Goal: Task Accomplishment & Management: Complete application form

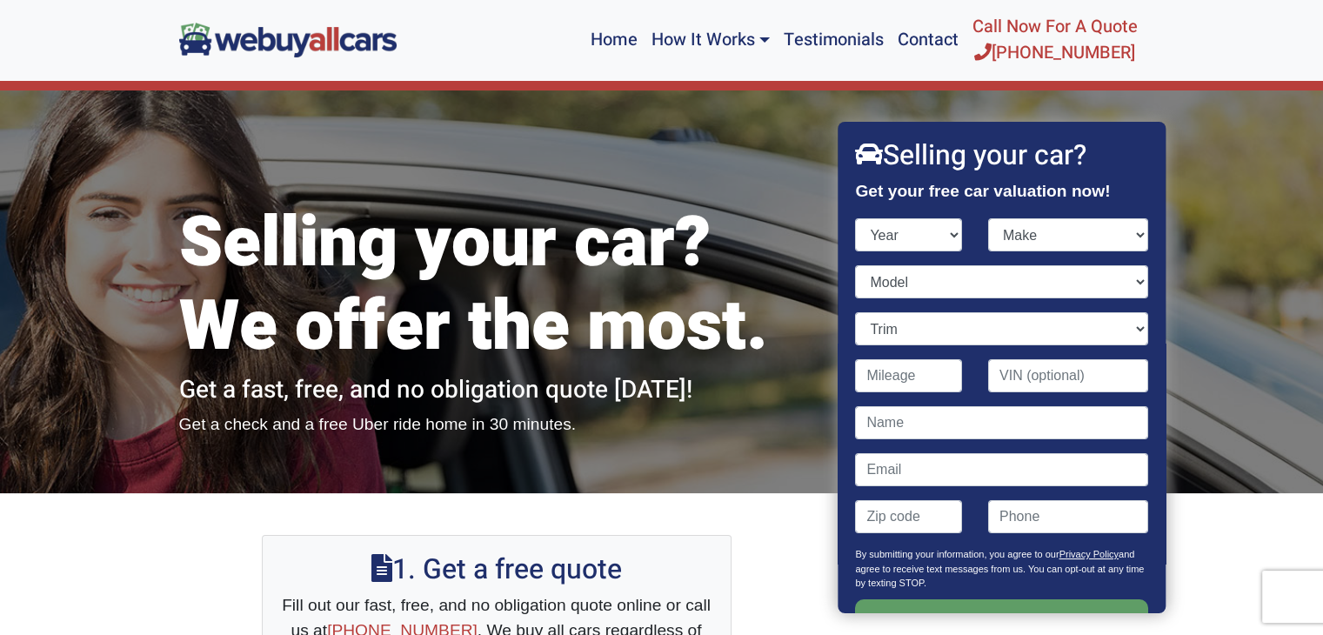
select select "2018"
click at [856, 218] on select "Year [DATE] 2024 2023 2022 2021 2020 2019 2018 2017 2016 2015 2014 2013 2012 20…" at bounding box center [909, 234] width 107 height 33
click at [1010, 239] on select "Make" at bounding box center [1068, 234] width 160 height 33
select select "Nissan"
click at [988, 218] on select "Make Acura Alfa Romeo Aston [PERSON_NAME] Audi Bentley BMW Buick Cadillac Chevr…" at bounding box center [1068, 234] width 160 height 33
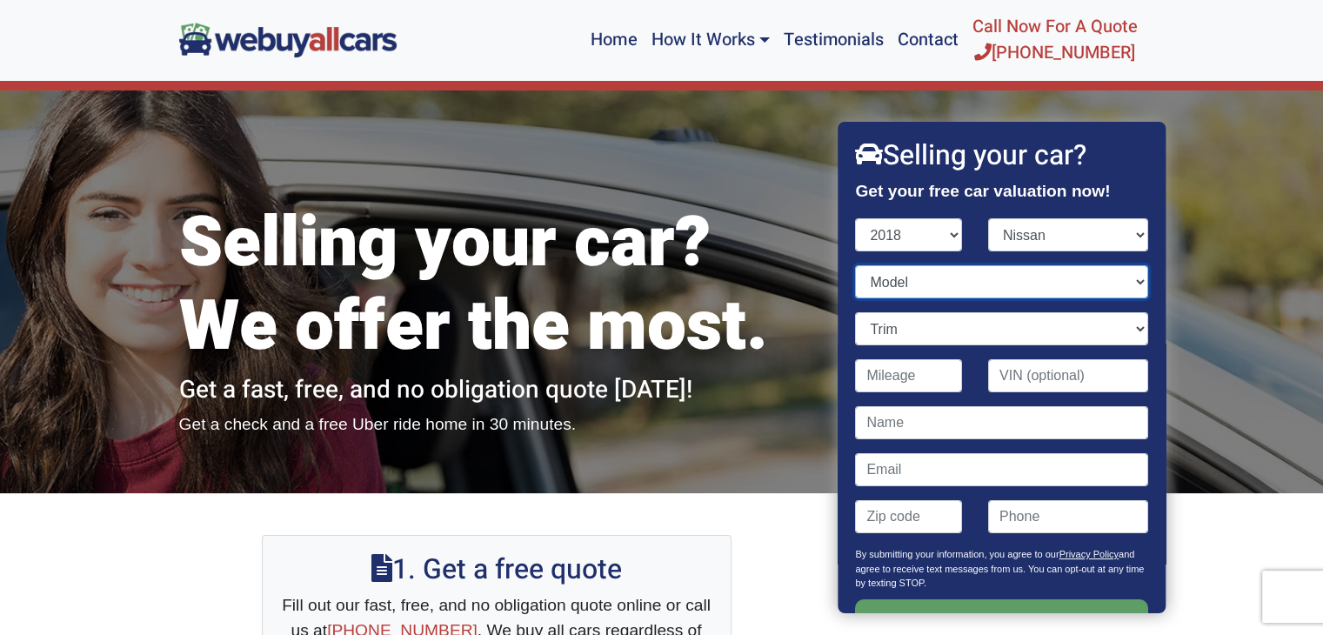
click at [988, 276] on select "Model 370Z Altima Armada Frontier GT-R Kicks Leaf Maxima Murano NV Cargo NV Pas…" at bounding box center [1002, 281] width 292 height 33
select select "Rogue"
click at [856, 265] on select "Model 370Z Altima Armada Frontier GT-R Kicks Leaf Maxima Murano NV Cargo NV Pas…" at bounding box center [1002, 281] width 292 height 33
click at [979, 329] on select "Trim S 4dr SUV (2.5L 4cyl CVT) S 4dr SUV AWD (2.5L 4cyl CVT) SL 4dr SUV (2.5L 4…" at bounding box center [1002, 328] width 292 height 33
select select "SV 4dr SUV (2.5L 4cyl CVT)"
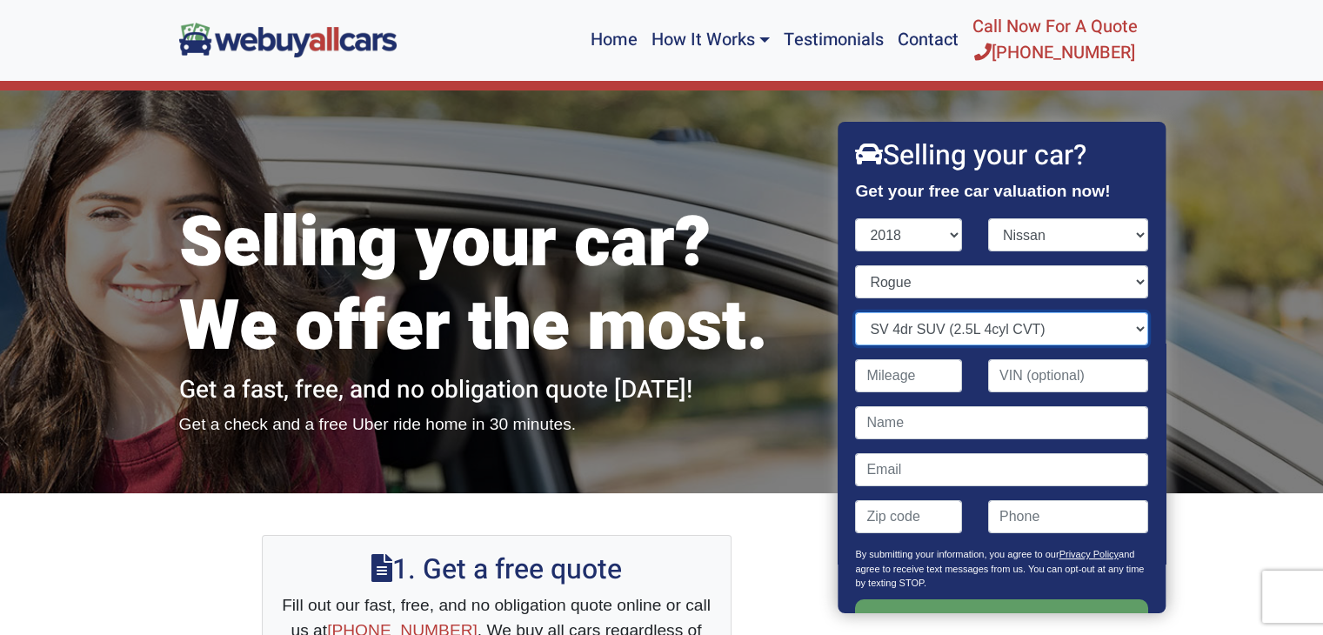
click at [856, 312] on select "Trim S 4dr SUV (2.5L 4cyl CVT) S 4dr SUV AWD (2.5L 4cyl CVT) SL 4dr SUV (2.5L 4…" at bounding box center [1002, 328] width 292 height 33
click at [918, 368] on input "Contact form" at bounding box center [909, 375] width 107 height 33
type input "6"
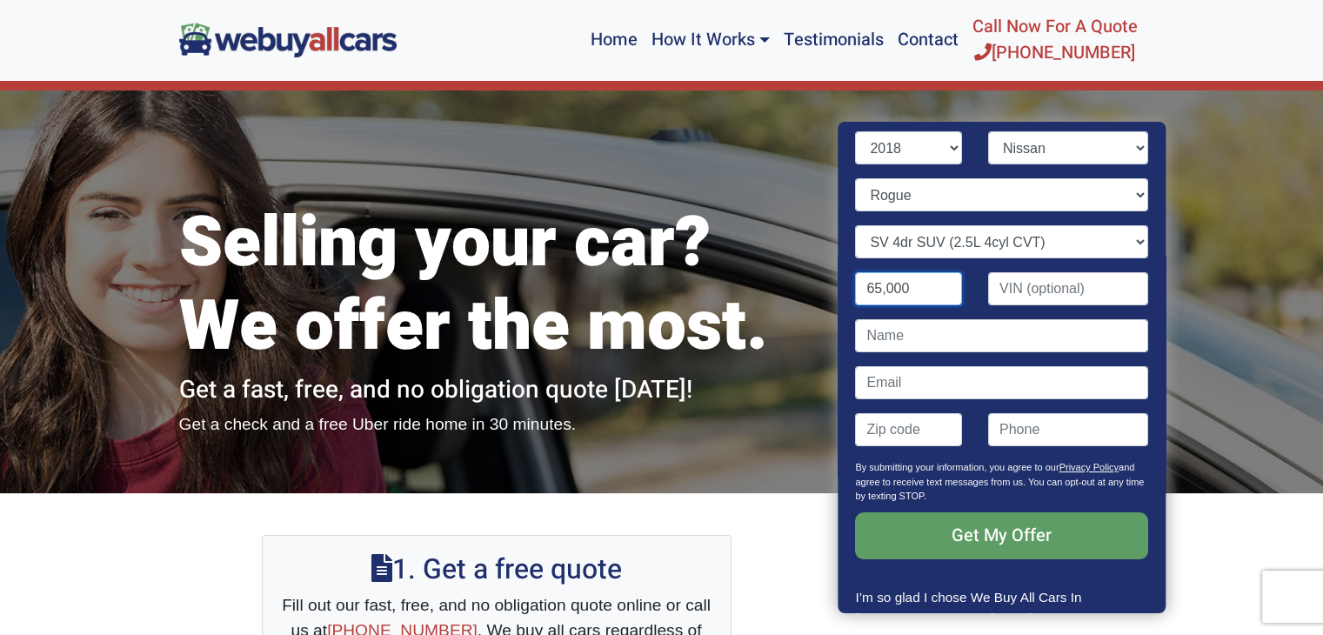
type input "65,000"
click at [905, 338] on input "Contact form" at bounding box center [1002, 335] width 292 height 33
type input "[PERSON_NAME]"
type input "[EMAIL_ADDRESS][DOMAIN_NAME]"
type input "19130"
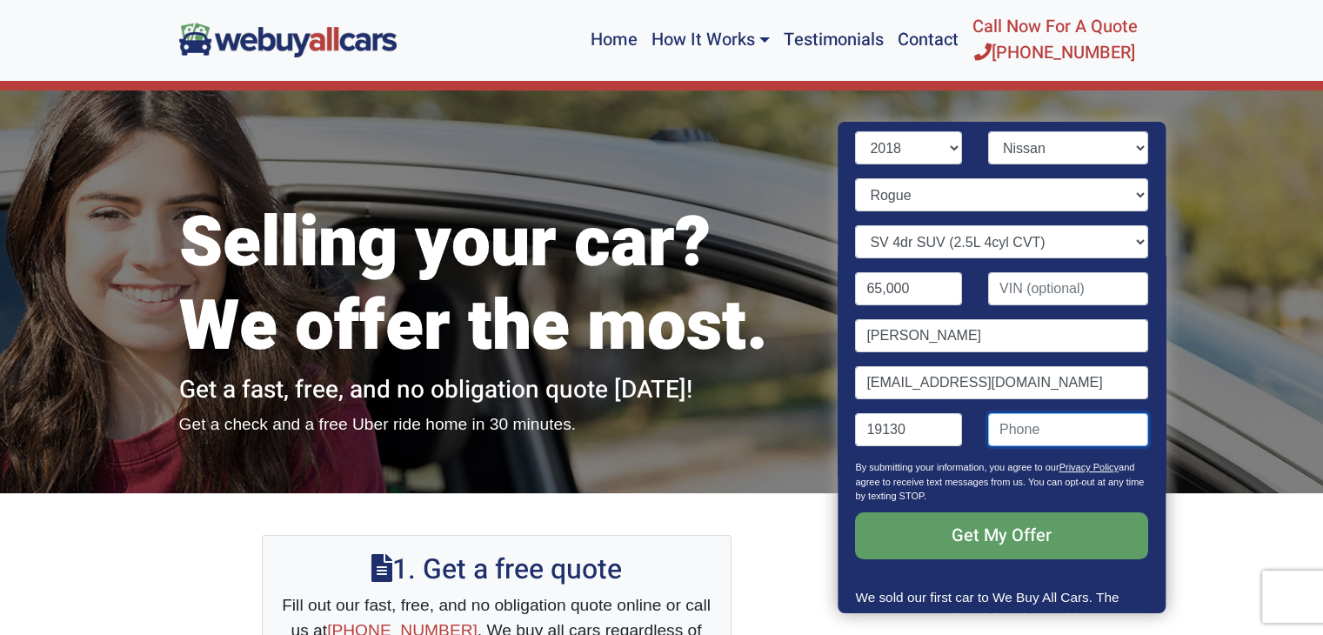
type input "6572479126"
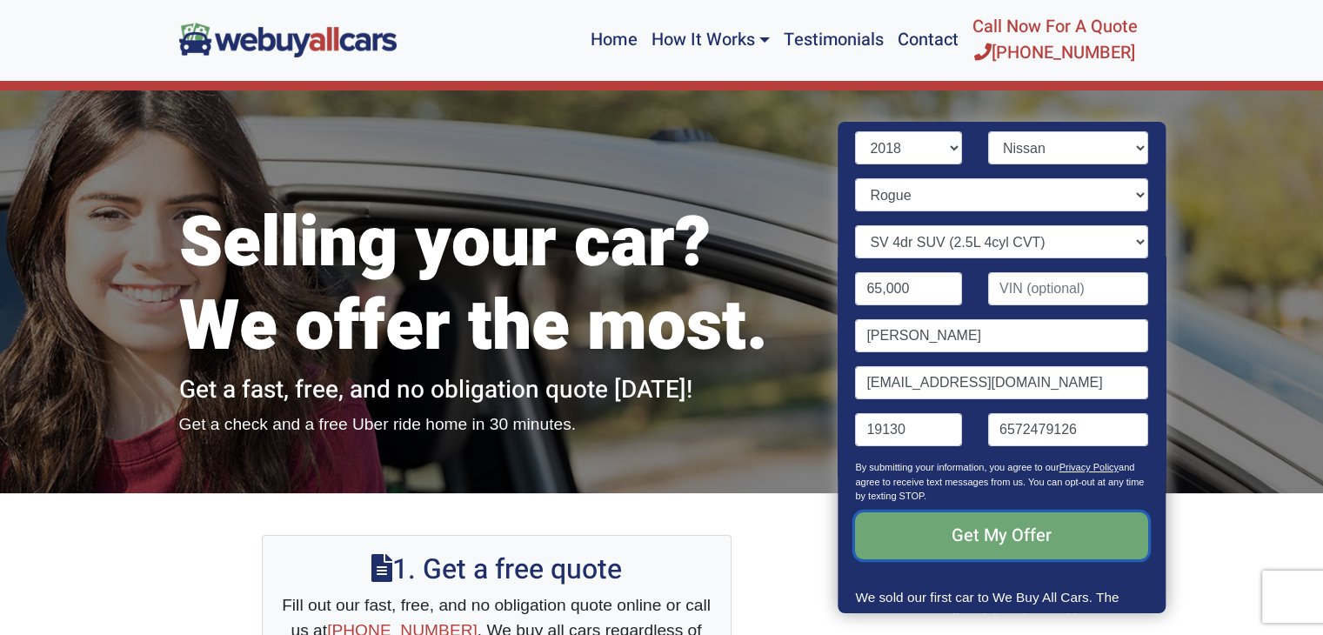
click at [1022, 538] on input "Get My Offer" at bounding box center [1002, 535] width 292 height 47
